Goal: Navigation & Orientation: Find specific page/section

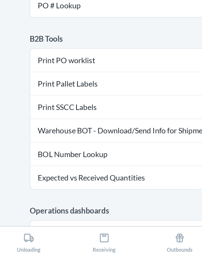
scroll to position [100, 0]
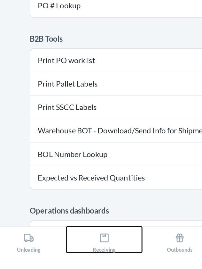
click at [76, 261] on icon at bounding box center [75, 257] width 7 height 7
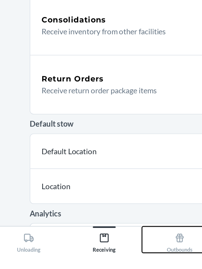
click at [125, 268] on div "Outbounds" at bounding box center [126, 260] width 17 height 16
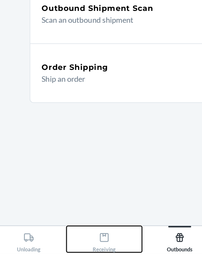
click at [76, 261] on icon at bounding box center [75, 257] width 7 height 7
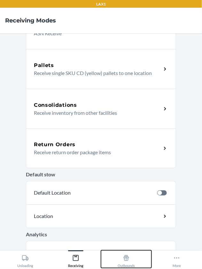
click at [127, 261] on icon at bounding box center [126, 258] width 5 height 6
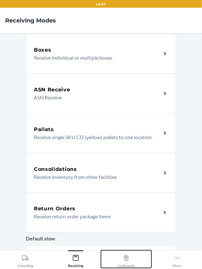
scroll to position [107, 0]
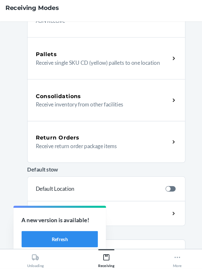
scroll to position [30, 0]
click at [73, 240] on button "Refresh" at bounding box center [57, 240] width 73 height 15
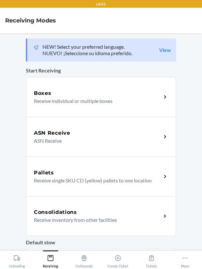
scroll to position [30, 0]
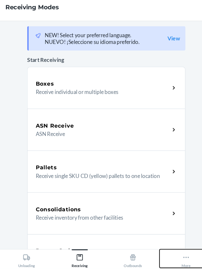
click at [179, 257] on icon at bounding box center [177, 257] width 7 height 7
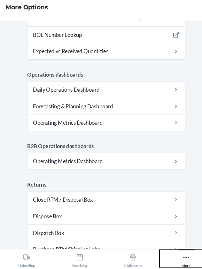
scroll to position [312, 0]
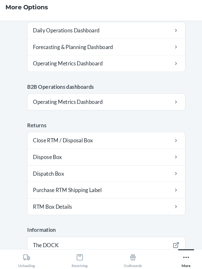
click at [110, 265] on button "Logout" at bounding box center [101, 272] width 151 height 15
